Goal: Task Accomplishment & Management: Manage account settings

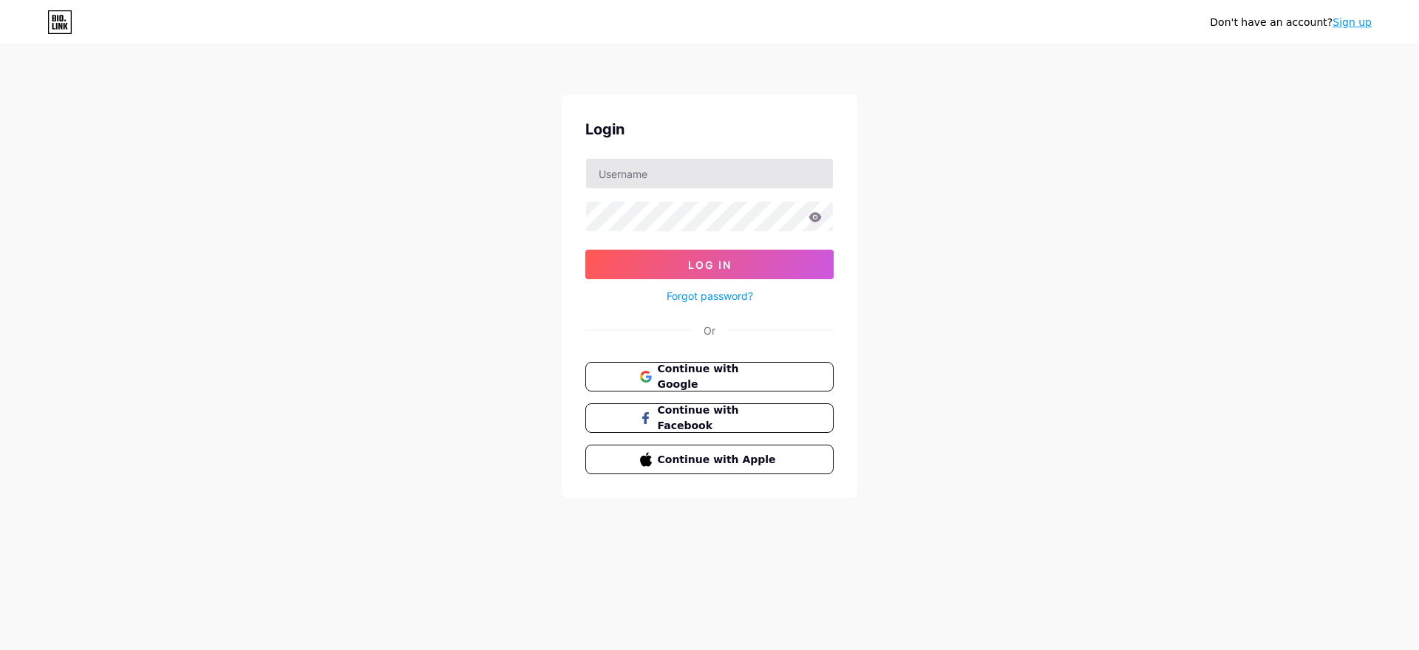
click at [752, 158] on div "Login Log In Forgot password? Or Continue with Google Continue with Facebook Co…" at bounding box center [710, 296] width 296 height 403
click at [756, 160] on input "text" at bounding box center [709, 174] width 247 height 30
click at [762, 179] on input "text" at bounding box center [709, 174] width 247 height 30
click at [817, 378] on button "Continue with Google" at bounding box center [709, 377] width 252 height 30
click at [726, 295] on link "Forgot password?" at bounding box center [709, 296] width 86 height 16
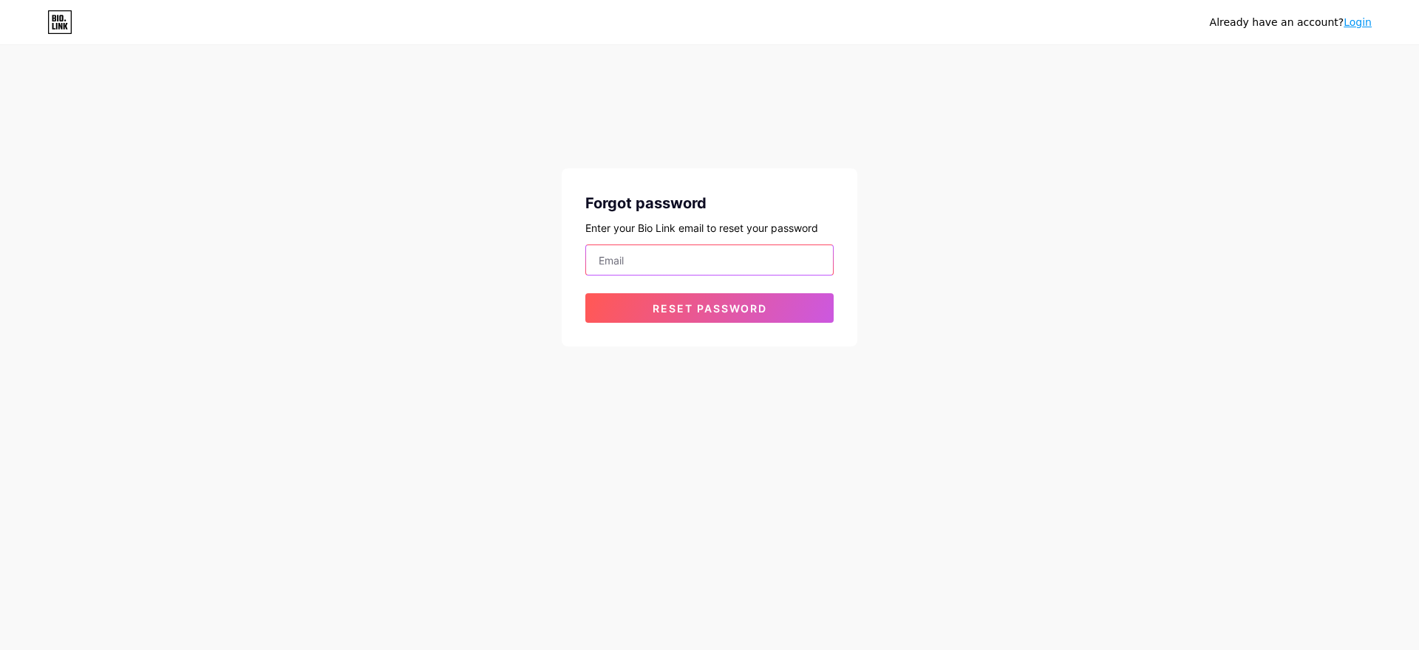
click at [733, 264] on input "email" at bounding box center [709, 260] width 247 height 30
type input "tahmidulislam370@gmail.com"
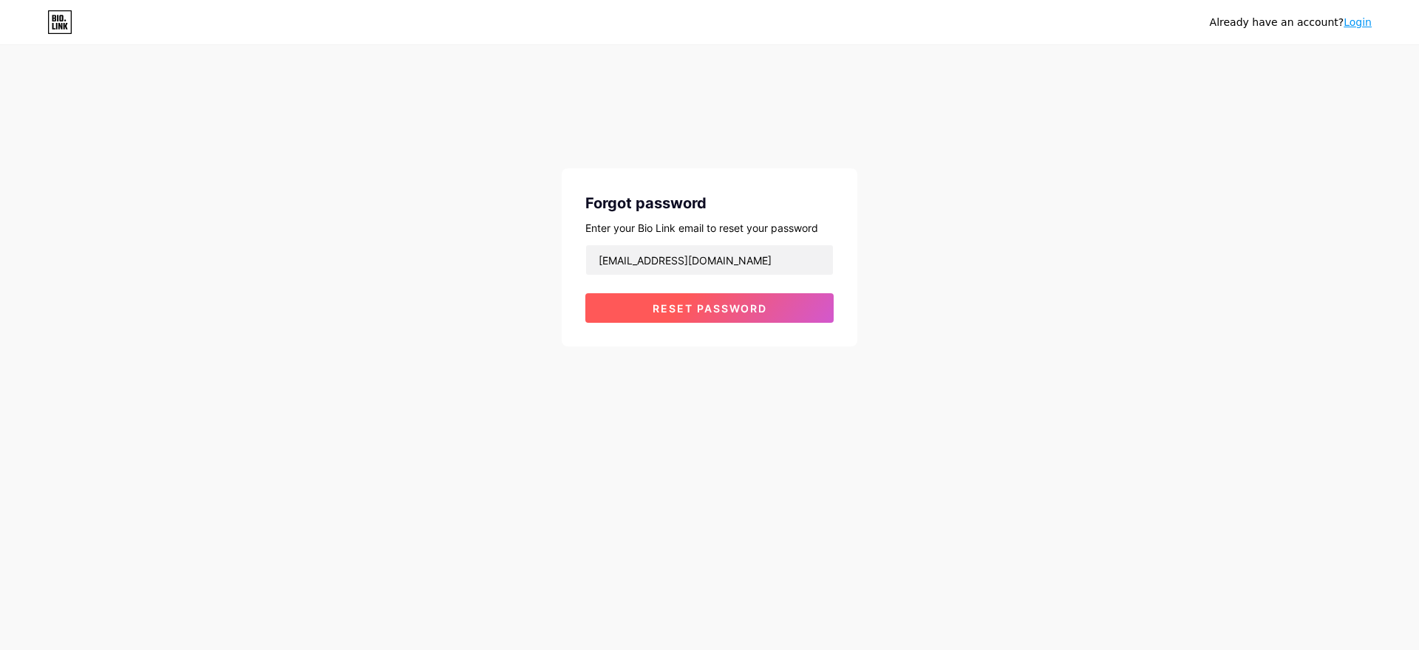
click at [778, 318] on button "Reset password" at bounding box center [709, 308] width 248 height 30
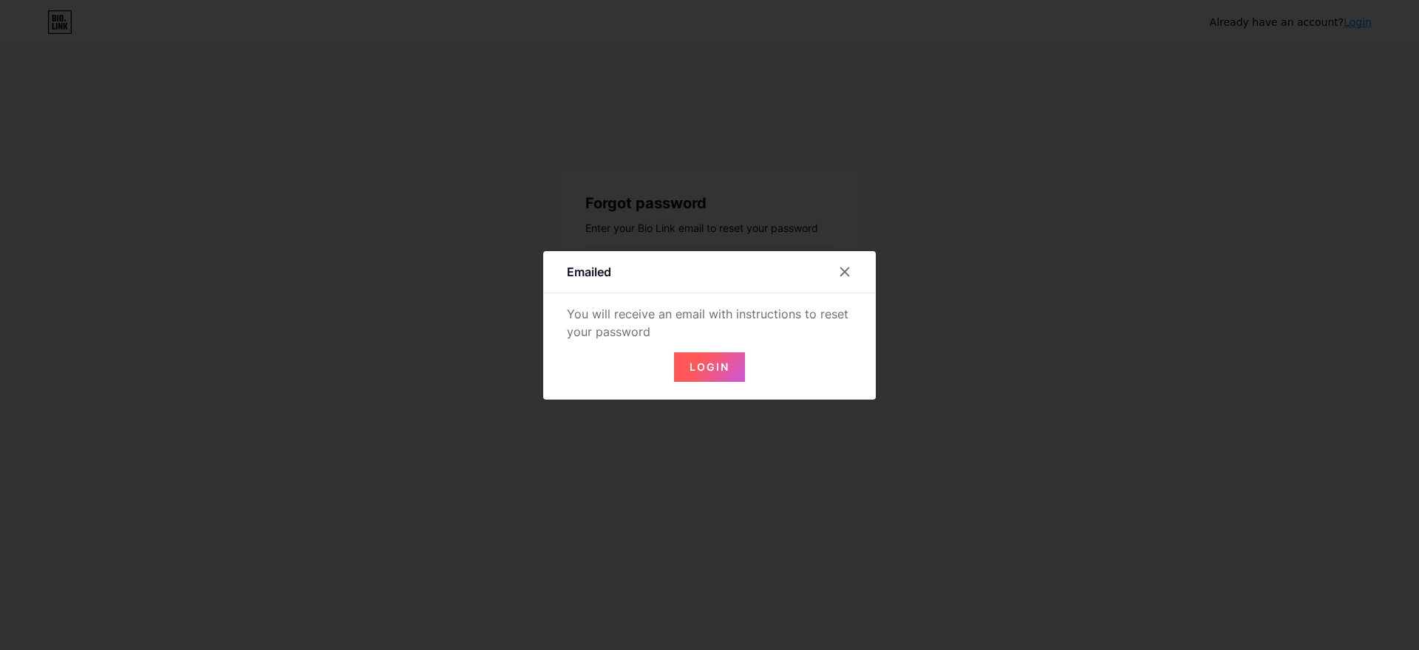
click at [717, 361] on span "Login" at bounding box center [709, 367] width 40 height 13
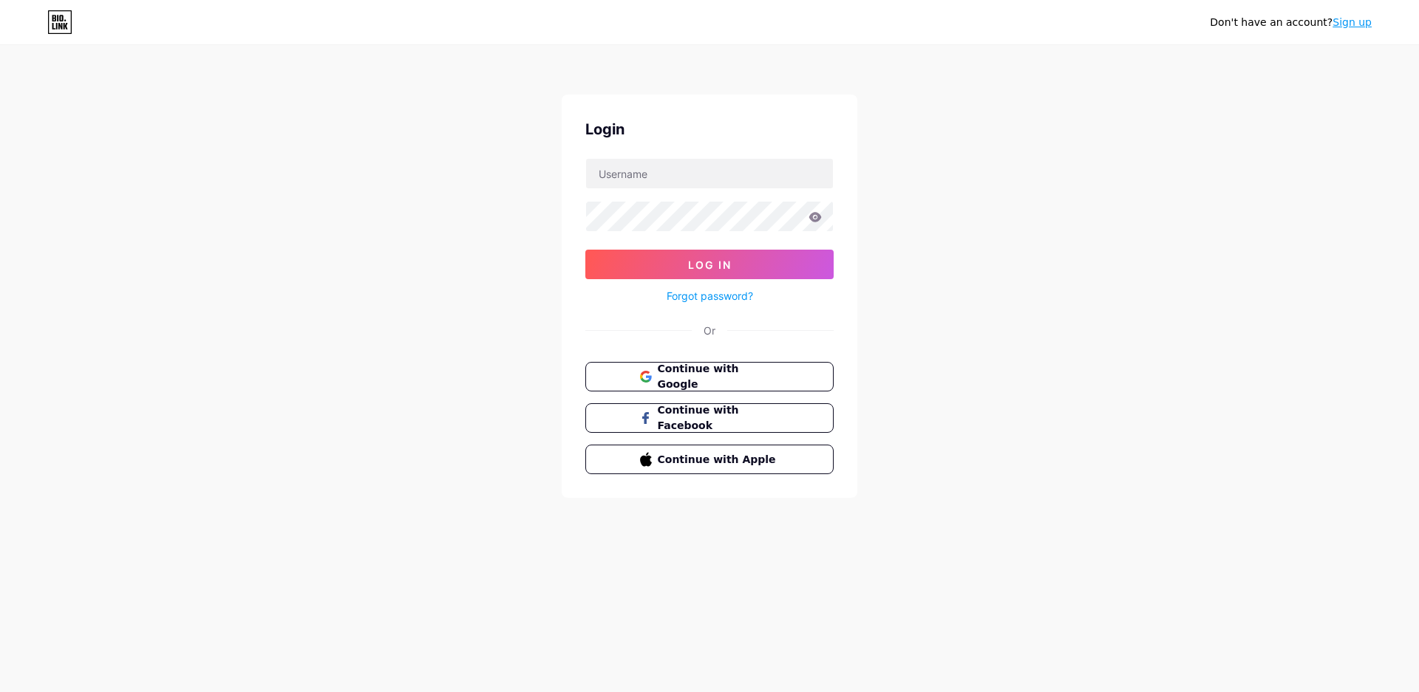
click at [907, 154] on div "Don't have an account? Sign up Login Log In Forgot password? Or Continue with G…" at bounding box center [709, 272] width 1419 height 545
click at [819, 171] on input "text" at bounding box center [709, 174] width 247 height 30
click at [585, 250] on button "Log In" at bounding box center [709, 265] width 248 height 30
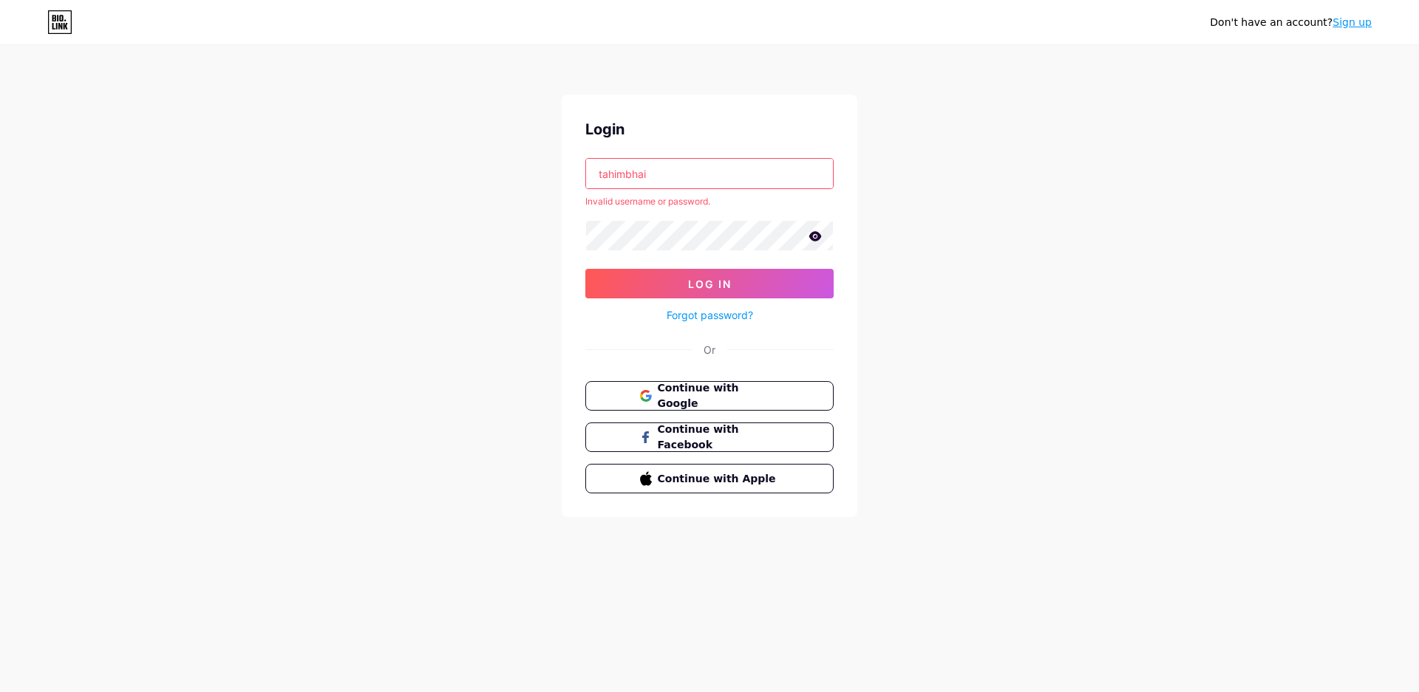
click at [763, 168] on input "tahimbhai" at bounding box center [709, 174] width 247 height 30
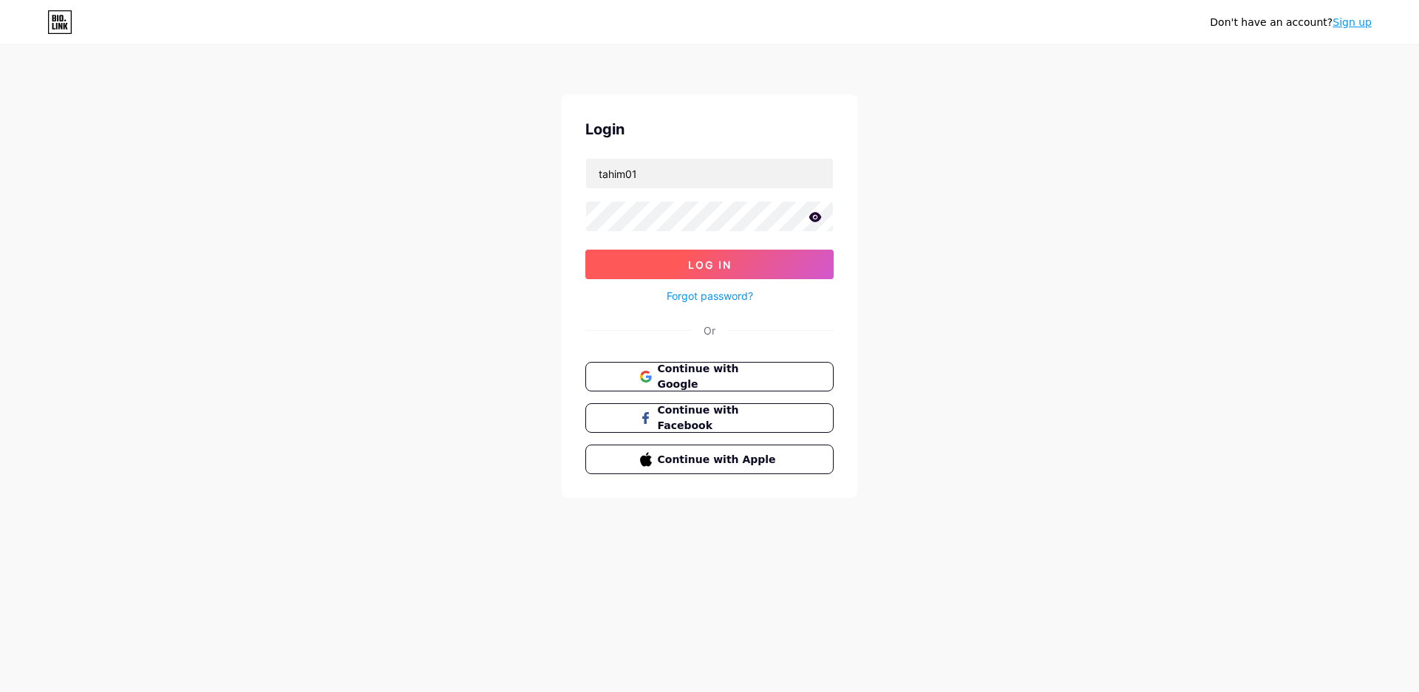
click at [729, 263] on span "Log In" at bounding box center [710, 265] width 44 height 13
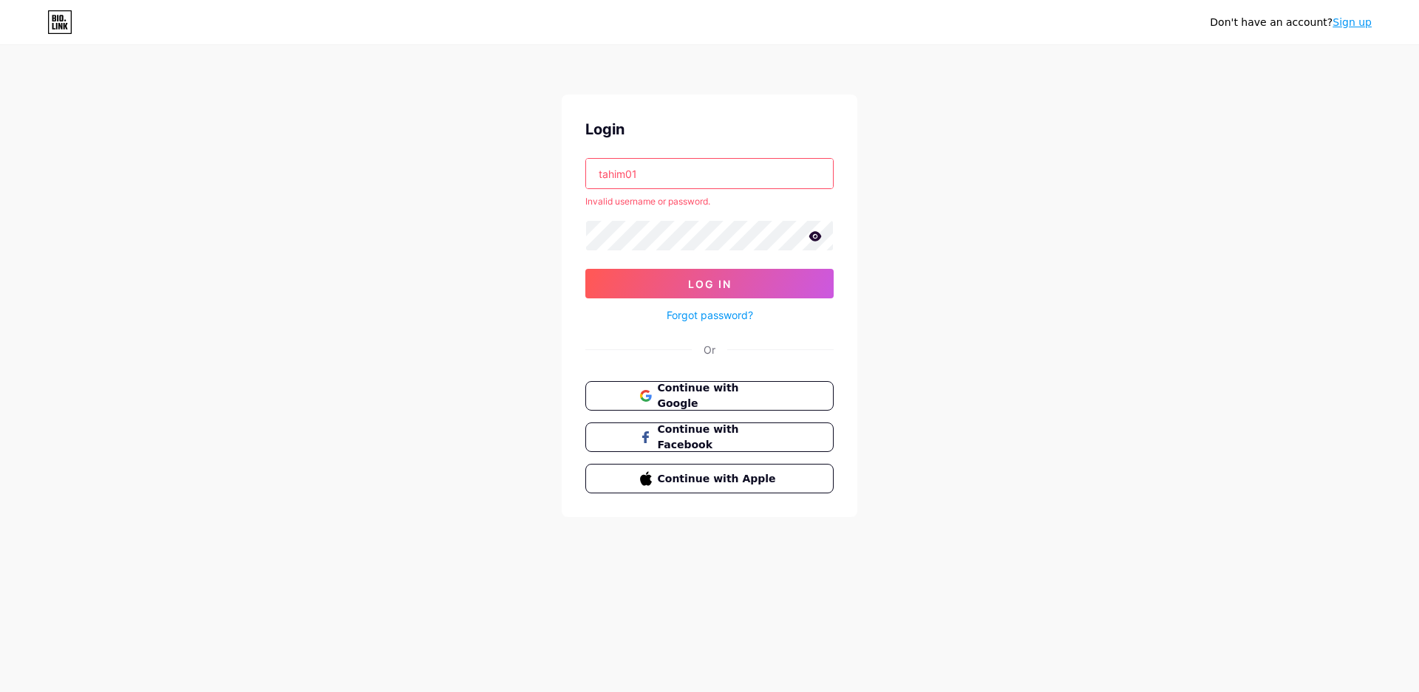
click at [632, 179] on input "tahim01" at bounding box center [709, 174] width 247 height 30
click at [638, 180] on input "tahim01" at bounding box center [709, 174] width 247 height 30
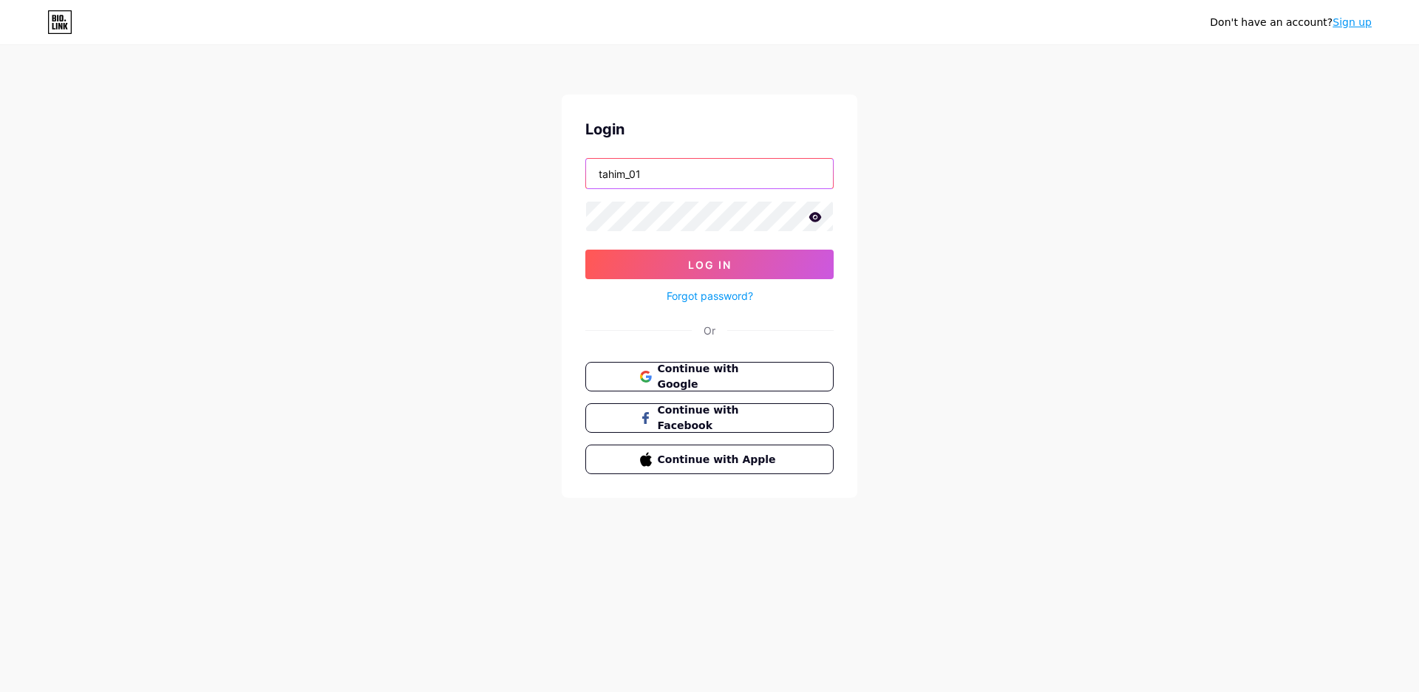
type input "tahim_01"
click at [642, 249] on form "tahim_01 Log In Forgot password?" at bounding box center [709, 231] width 248 height 147
click at [649, 258] on button "Log In" at bounding box center [709, 265] width 248 height 30
